Goal: Task Accomplishment & Management: Manage account settings

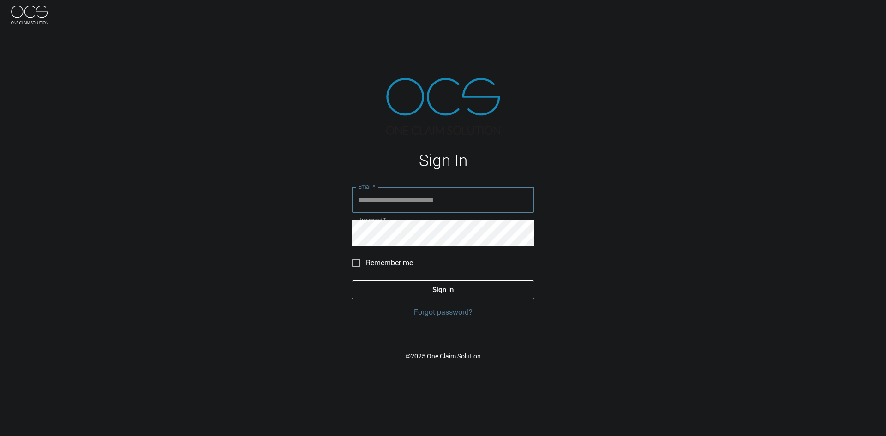
type input "**********"
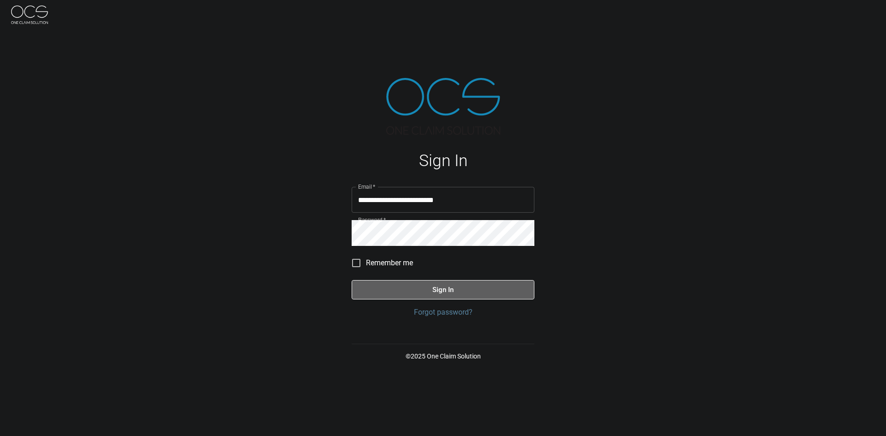
click at [430, 290] on button "Sign In" at bounding box center [443, 289] width 183 height 19
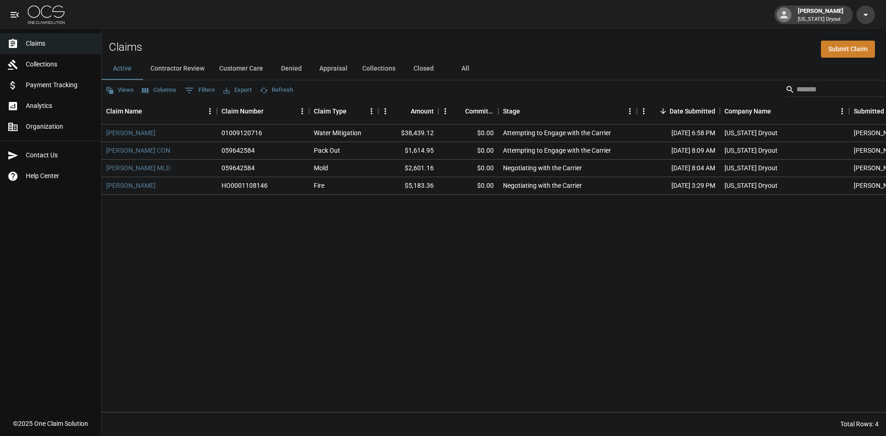
click at [171, 72] on button "Contractor Review" at bounding box center [177, 69] width 69 height 22
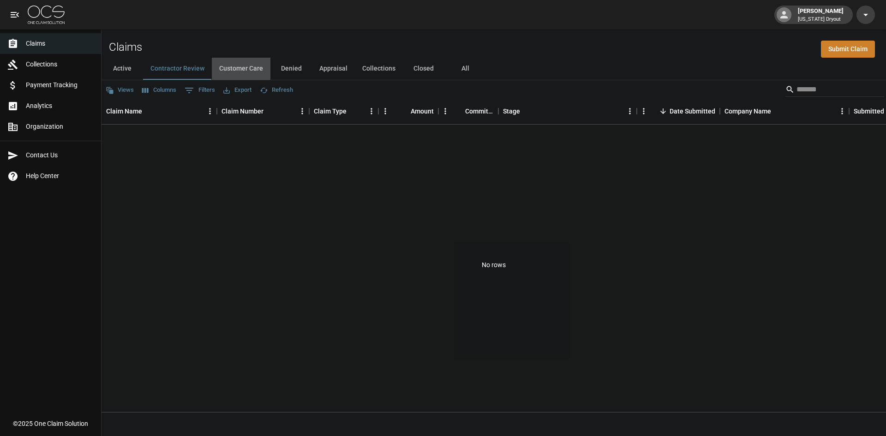
click at [236, 67] on button "Customer Care" at bounding box center [241, 69] width 59 height 22
click at [294, 69] on button "Denied" at bounding box center [291, 69] width 42 height 22
click at [322, 64] on button "Appraisal" at bounding box center [333, 69] width 43 height 22
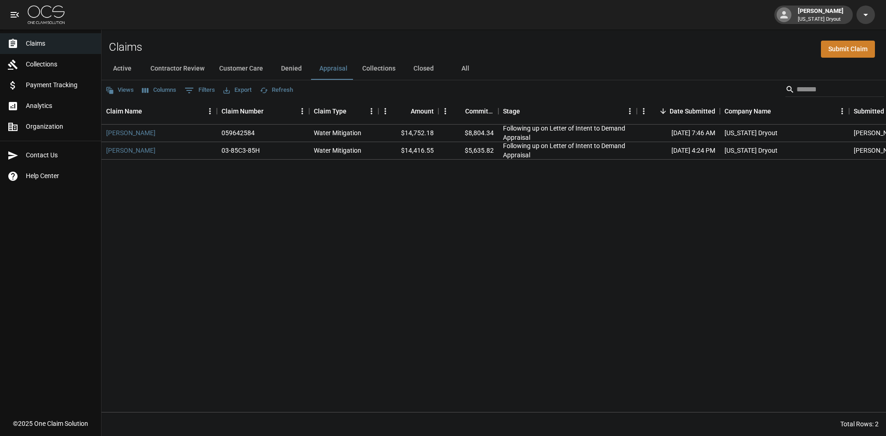
click at [382, 69] on button "Collections" at bounding box center [379, 69] width 48 height 22
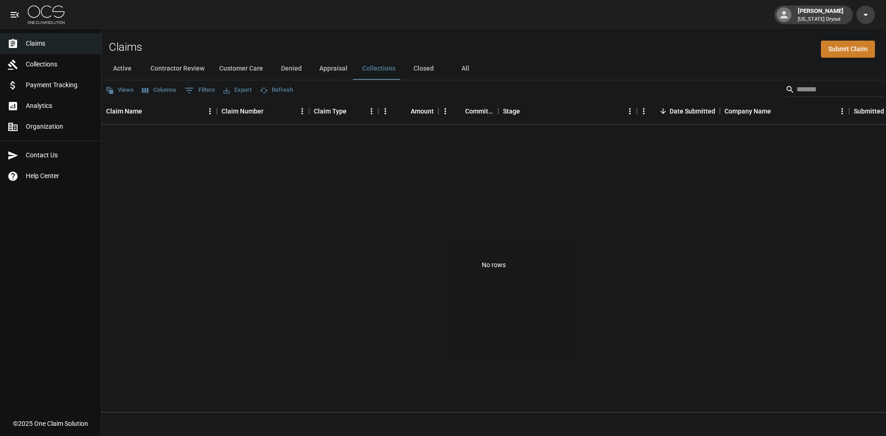
click at [424, 67] on button "Closed" at bounding box center [424, 69] width 42 height 22
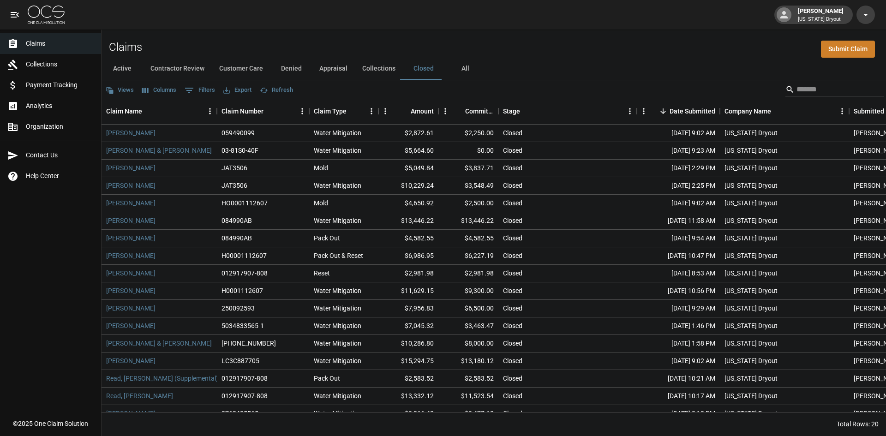
click at [372, 70] on button "Collections" at bounding box center [379, 69] width 48 height 22
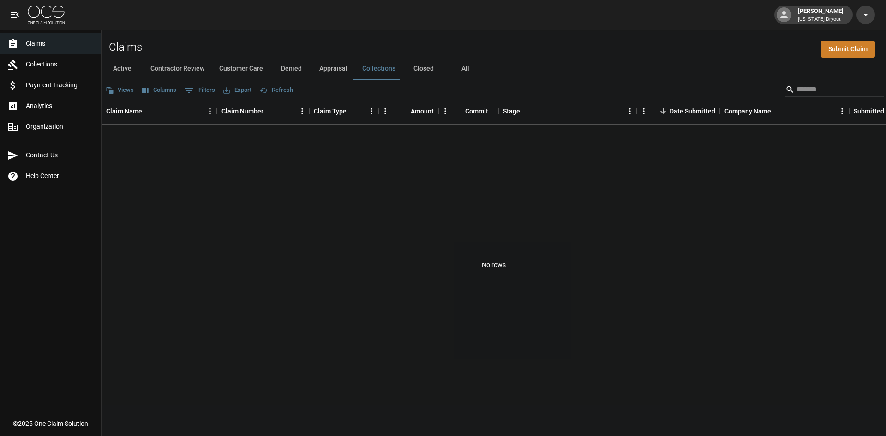
click at [331, 67] on button "Appraisal" at bounding box center [333, 69] width 43 height 22
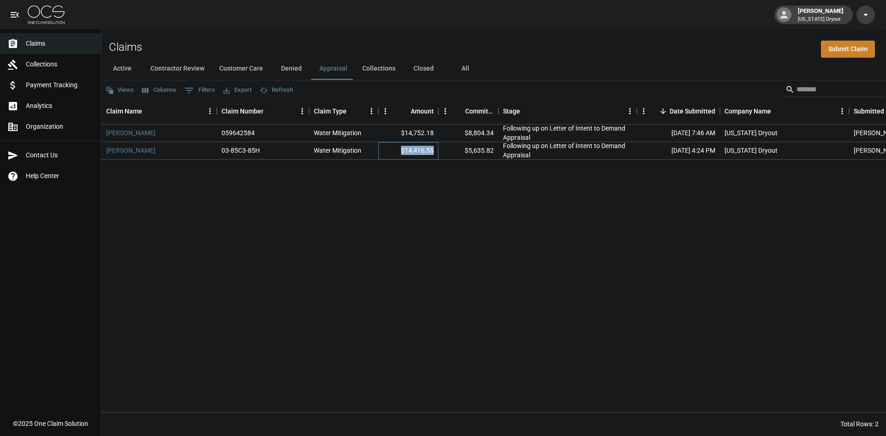
drag, startPoint x: 435, startPoint y: 150, endPoint x: 401, endPoint y: 162, distance: 36.2
click at [401, 152] on div "$14,416.55" at bounding box center [408, 151] width 60 height 18
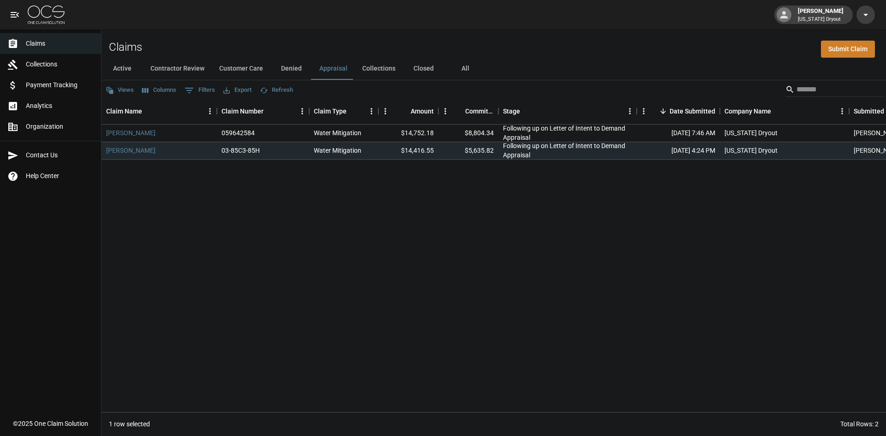
click at [411, 177] on div "[PERSON_NAME] 059642584 Water Mitigation $14,752.18 $8,804.34 Following up on L…" at bounding box center [533, 269] width 863 height 288
click at [473, 182] on div "[PERSON_NAME] 059642584 Water Mitigation $14,752.18 $8,804.34 Following up on L…" at bounding box center [533, 269] width 863 height 288
